Goal: Transaction & Acquisition: Download file/media

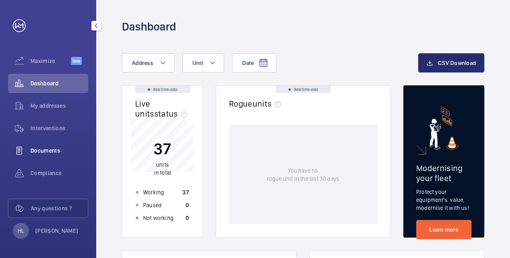
click at [54, 149] on span "Documents" at bounding box center [59, 151] width 58 height 8
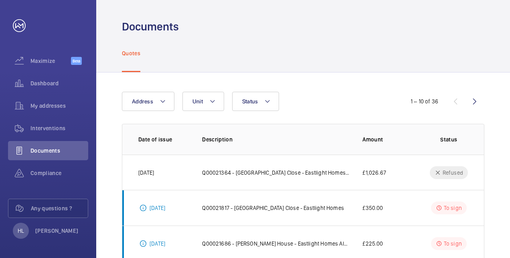
drag, startPoint x: 506, startPoint y: 96, endPoint x: 509, endPoint y: 118, distance: 21.9
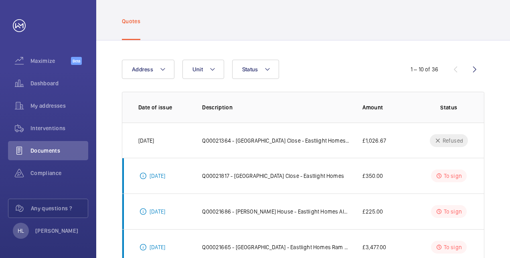
click at [510, 171] on html "Your request has been sent. We will contact you soon. Maximize Beta Dashboard M…" at bounding box center [255, 129] width 510 height 258
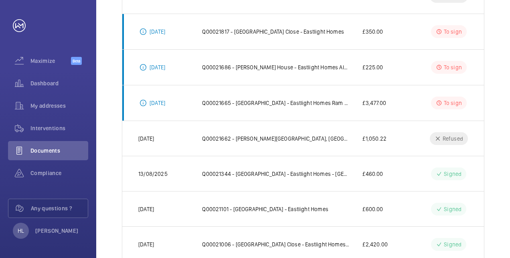
drag, startPoint x: 510, startPoint y: 171, endPoint x: 509, endPoint y: 164, distance: 6.4
click at [509, 164] on div "Address Unit Status 1 – 10 of 36 Date of issue Description Amount Status [DATE]…" at bounding box center [303, 124] width 414 height 456
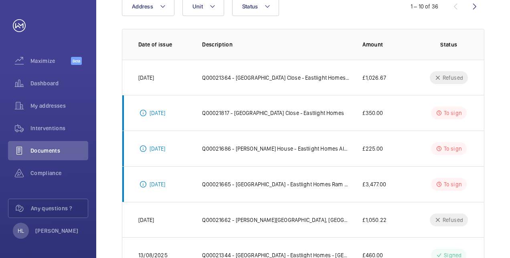
scroll to position [80, 0]
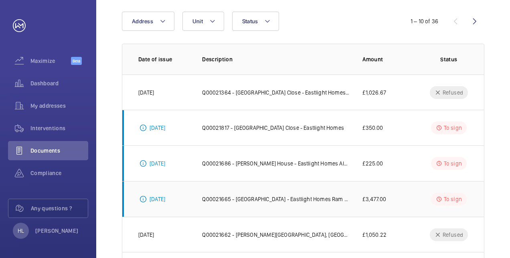
click at [258, 198] on p "Q00021665 - [GEOGRAPHIC_DATA] - Eastlight Homes Ram seal replacement" at bounding box center [276, 199] width 148 height 8
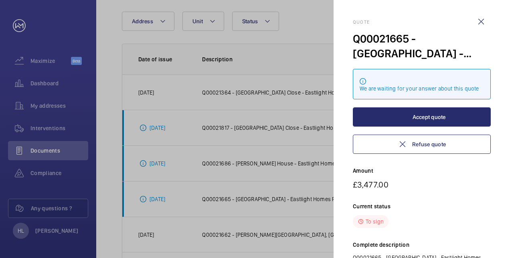
click at [242, 165] on div at bounding box center [255, 129] width 510 height 258
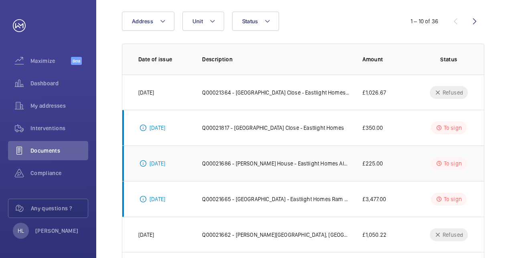
click at [242, 163] on p "Q00021686 - [PERSON_NAME] House - Eastlight Homes Alarme Button" at bounding box center [276, 164] width 148 height 8
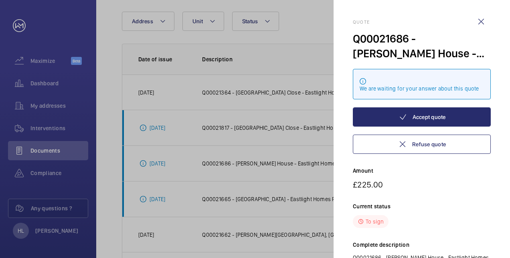
click at [242, 127] on div at bounding box center [255, 129] width 510 height 258
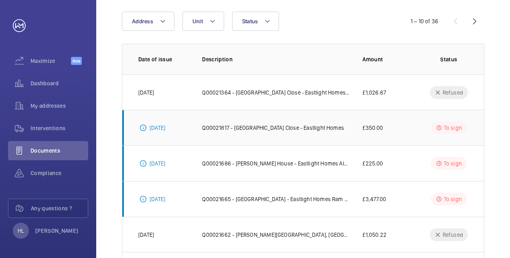
click at [306, 125] on p "Q00021817 - [GEOGRAPHIC_DATA] Close - Eastlight Homes" at bounding box center [273, 128] width 142 height 8
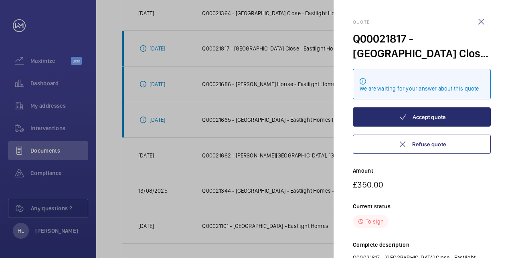
scroll to position [160, 0]
click at [499, 202] on mat-sidenav "Quote Q00021817 - [GEOGRAPHIC_DATA] Close - Eastlight Homes We are waiting for …" at bounding box center [422, 129] width 176 height 258
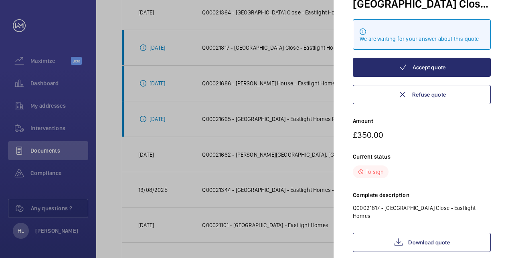
scroll to position [81, 0]
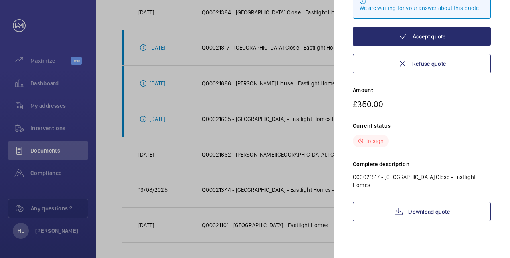
drag, startPoint x: 509, startPoint y: 182, endPoint x: 505, endPoint y: 270, distance: 87.5
click at [505, 258] on html "Your request has been sent. We will contact you soon. Maximize Beta Dashboard M…" at bounding box center [255, 129] width 510 height 258
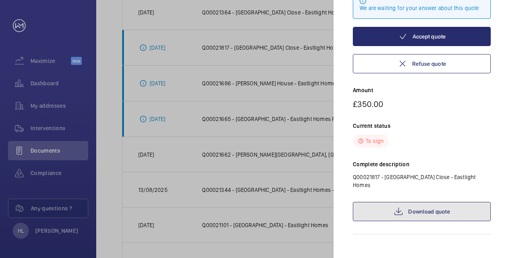
drag, startPoint x: 505, startPoint y: 270, endPoint x: 442, endPoint y: 203, distance: 91.9
click at [442, 203] on link "Download quote" at bounding box center [422, 211] width 138 height 19
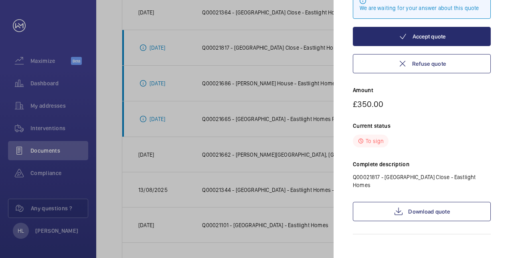
click at [254, 72] on div at bounding box center [255, 129] width 510 height 258
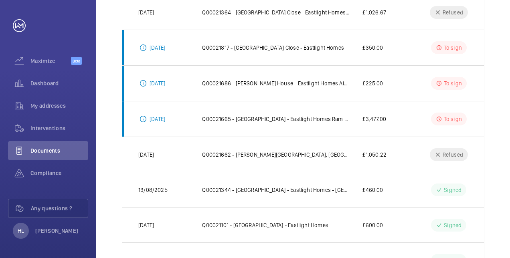
scroll to position [0, 0]
click at [271, 86] on p "Q00021686 - [PERSON_NAME] House - Eastlight Homes Alarme Button" at bounding box center [276, 83] width 148 height 8
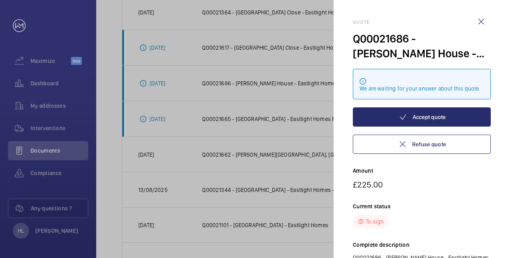
click at [486, 239] on div "Quote Q00021686 - [PERSON_NAME] House - Eastlight Homes Alarme Button We are wa…" at bounding box center [422, 167] width 138 height 296
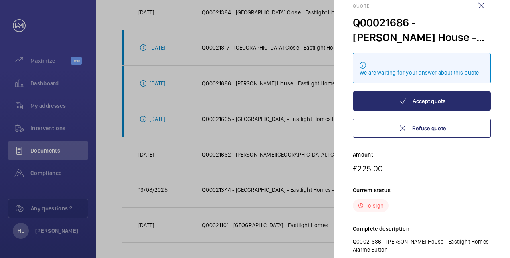
click at [486, 239] on p "Q00021686 - [PERSON_NAME] House - Eastlight Homes Alarme Button" at bounding box center [422, 246] width 138 height 16
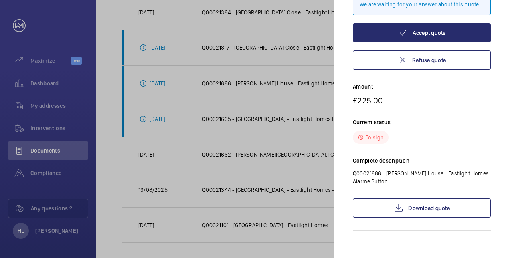
scroll to position [89, 0]
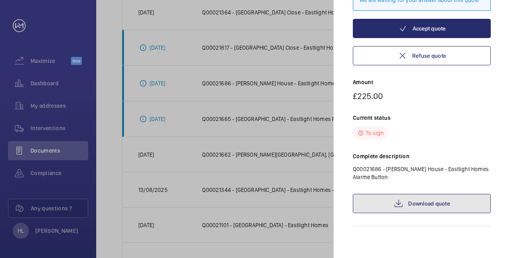
click at [472, 211] on link "Download quote" at bounding box center [422, 203] width 138 height 19
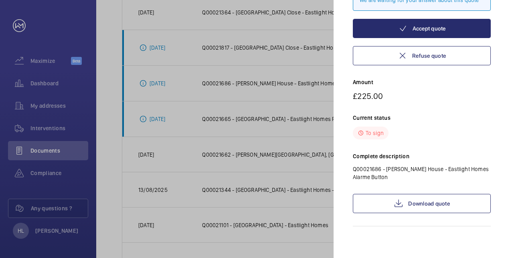
click at [186, 164] on div at bounding box center [255, 129] width 510 height 258
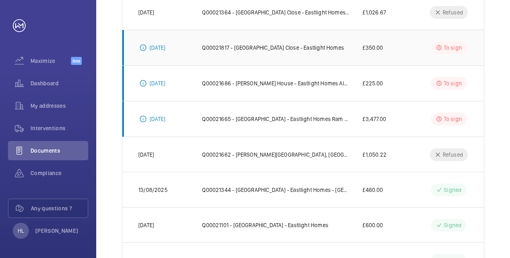
click at [269, 53] on td "Q00021817 - [GEOGRAPHIC_DATA] Close - Eastlight Homes" at bounding box center [269, 48] width 160 height 36
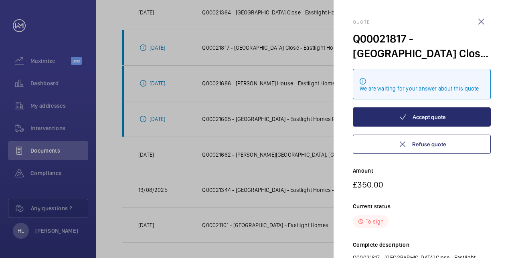
click at [249, 115] on div at bounding box center [255, 129] width 510 height 258
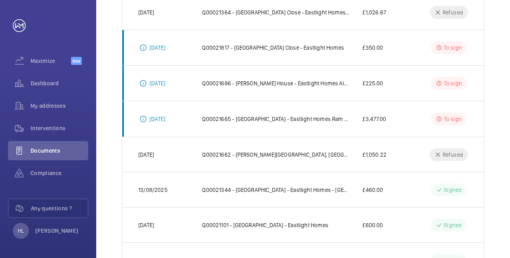
click at [249, 115] on p "Q00021665 - [GEOGRAPHIC_DATA] - Eastlight Homes Ram seal replacement" at bounding box center [276, 119] width 148 height 8
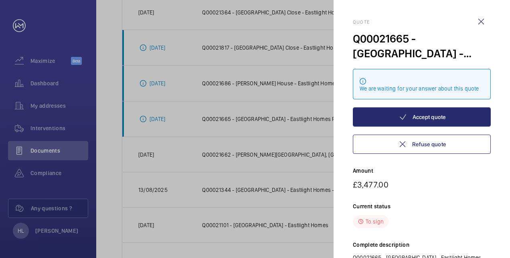
click at [496, 205] on mat-sidenav "Quote Q00021665 - [GEOGRAPHIC_DATA] Close - Eastlight Homes Ram seal replacemen…" at bounding box center [422, 129] width 176 height 258
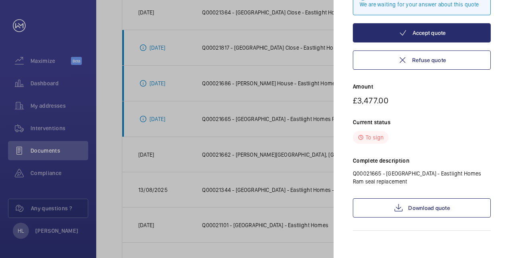
scroll to position [89, 0]
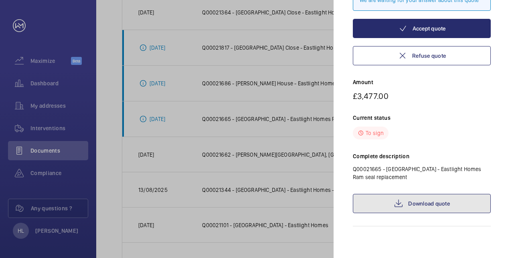
click at [472, 199] on link "Download quote" at bounding box center [422, 203] width 138 height 19
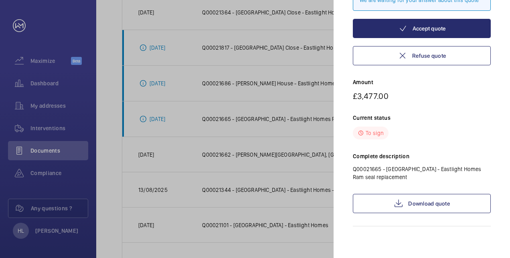
click at [238, 174] on div at bounding box center [255, 129] width 510 height 258
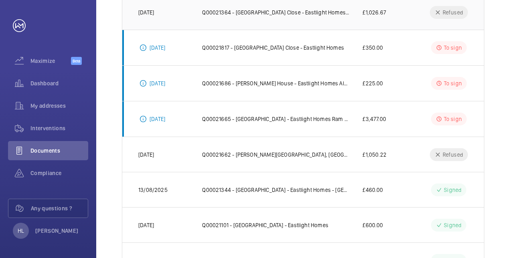
click at [260, 7] on td "Q00021364 - [GEOGRAPHIC_DATA] Close - Eastlight Homes - Landing Push" at bounding box center [269, 11] width 160 height 35
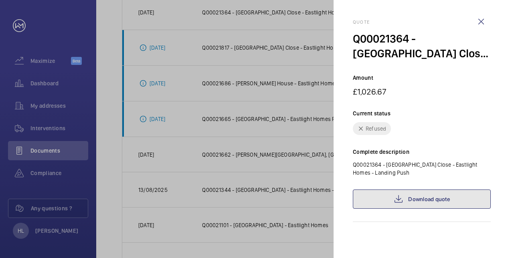
click at [461, 202] on link "Download quote" at bounding box center [422, 199] width 138 height 19
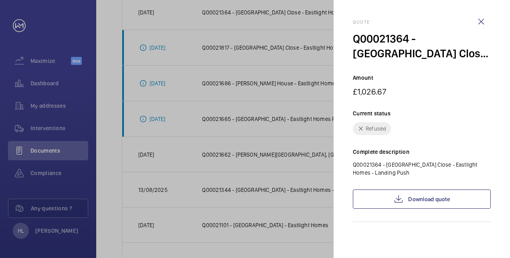
click at [155, 114] on div at bounding box center [255, 129] width 510 height 258
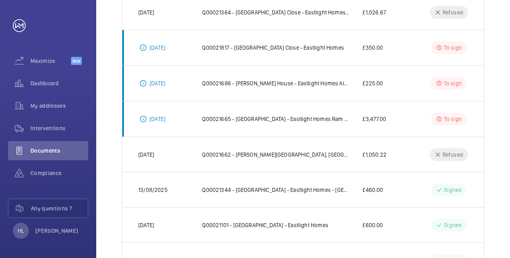
click at [510, 131] on html "Your request has been sent. We will contact you soon. Maximize Beta Dashboard M…" at bounding box center [255, 129] width 510 height 258
